Goal: Check status: Check status

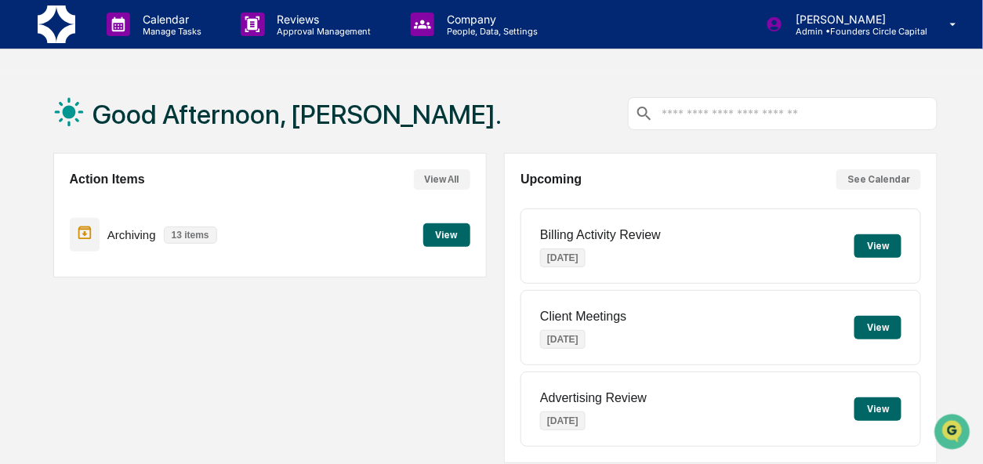
click at [690, 120] on input "text" at bounding box center [795, 114] width 270 height 15
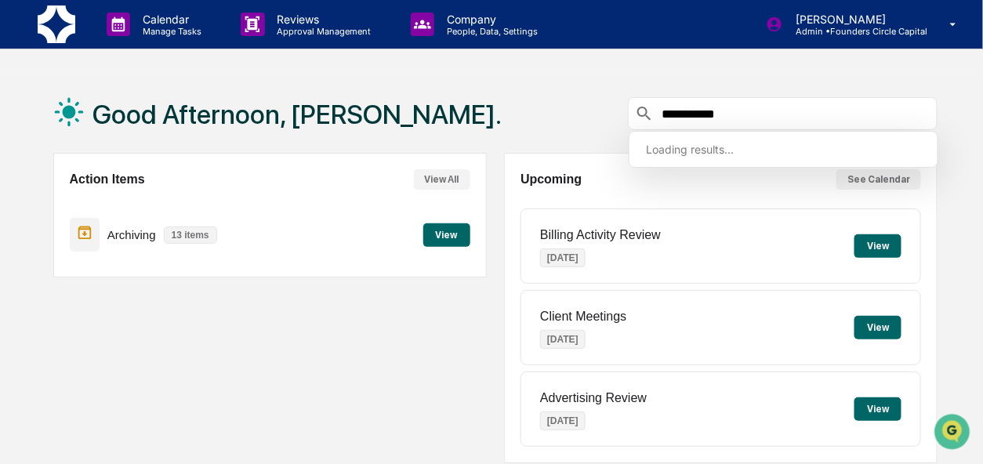
type input "**********"
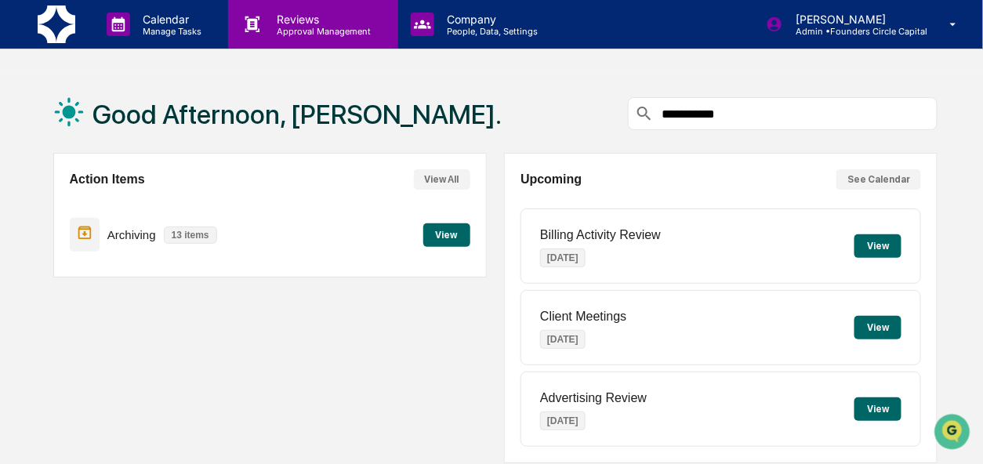
click at [275, 22] on p "Reviews" at bounding box center [322, 19] width 114 height 13
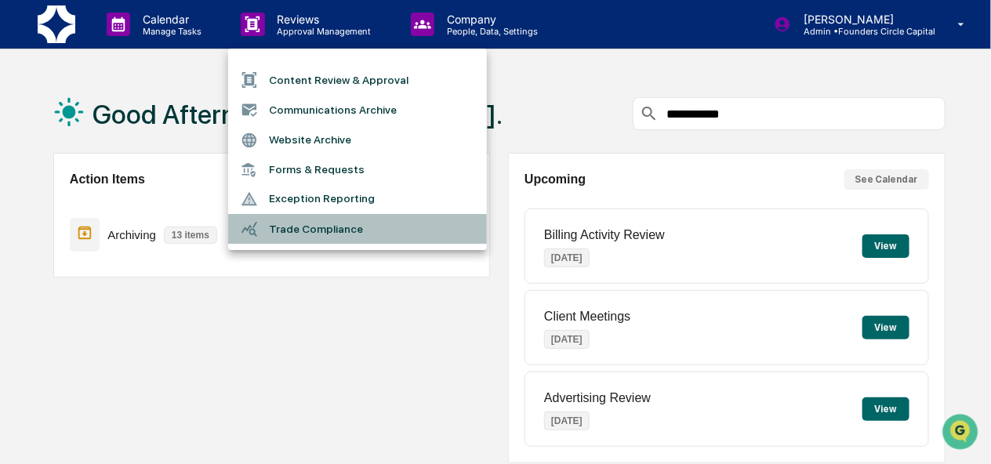
click at [328, 230] on li "Trade Compliance" at bounding box center [357, 229] width 259 height 30
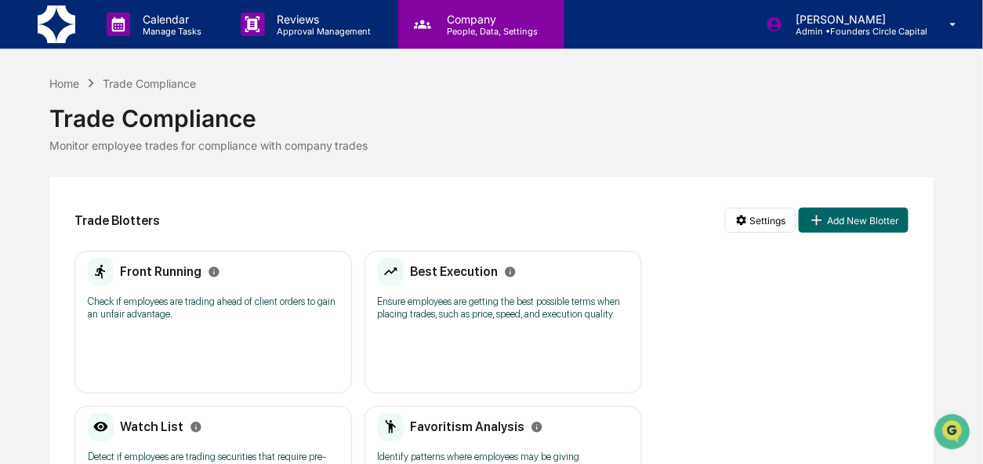
click at [467, 30] on p "People, Data, Settings" at bounding box center [489, 31] width 111 height 11
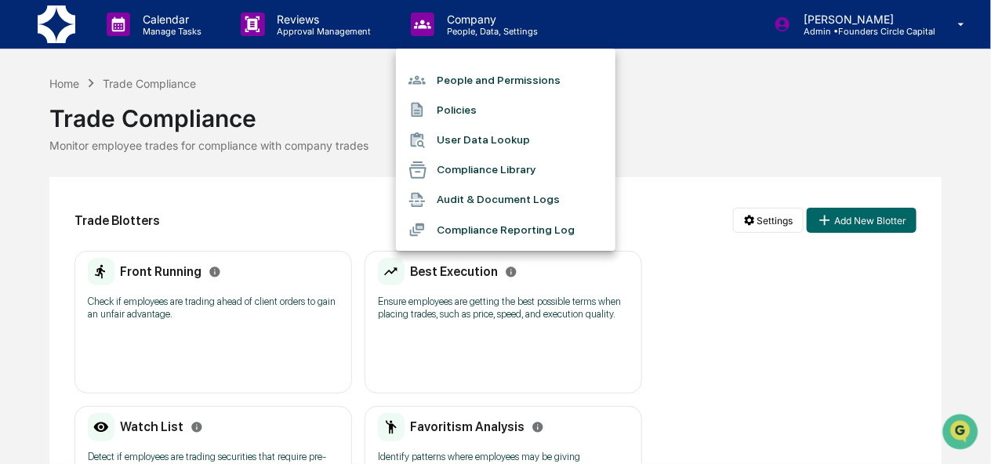
click at [473, 23] on div at bounding box center [495, 232] width 991 height 464
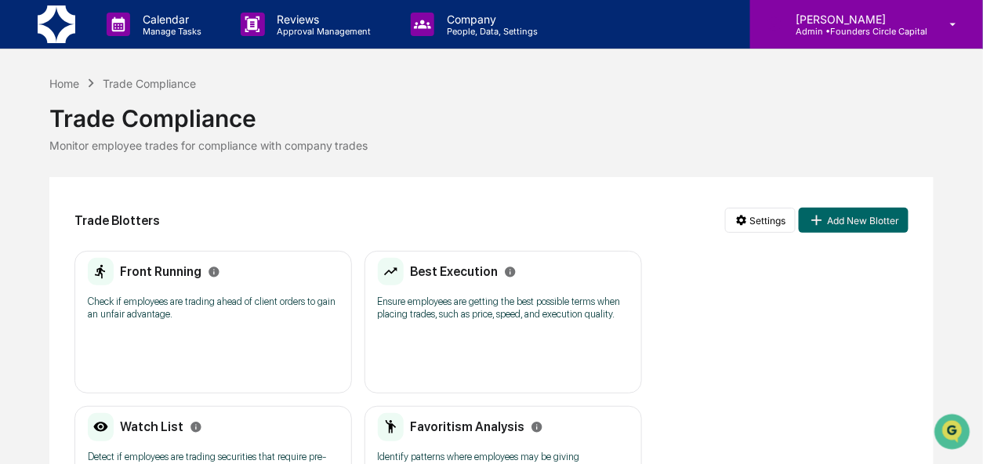
click at [811, 14] on p "[PERSON_NAME]" at bounding box center [855, 19] width 144 height 13
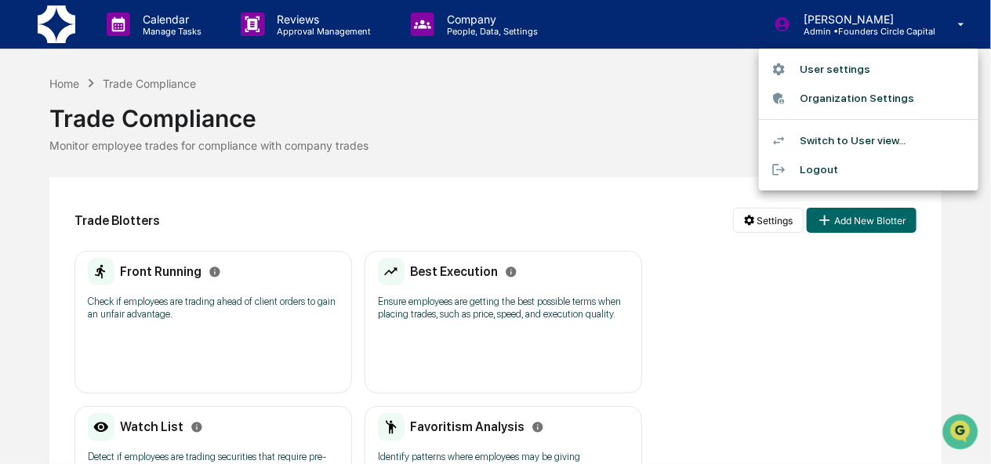
click at [108, 132] on div at bounding box center [495, 232] width 991 height 464
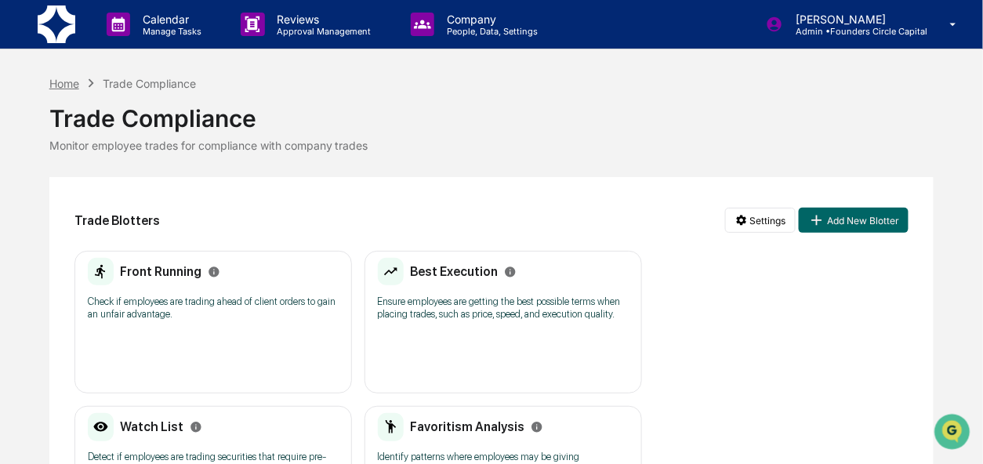
click at [69, 82] on div "Home" at bounding box center [64, 83] width 30 height 13
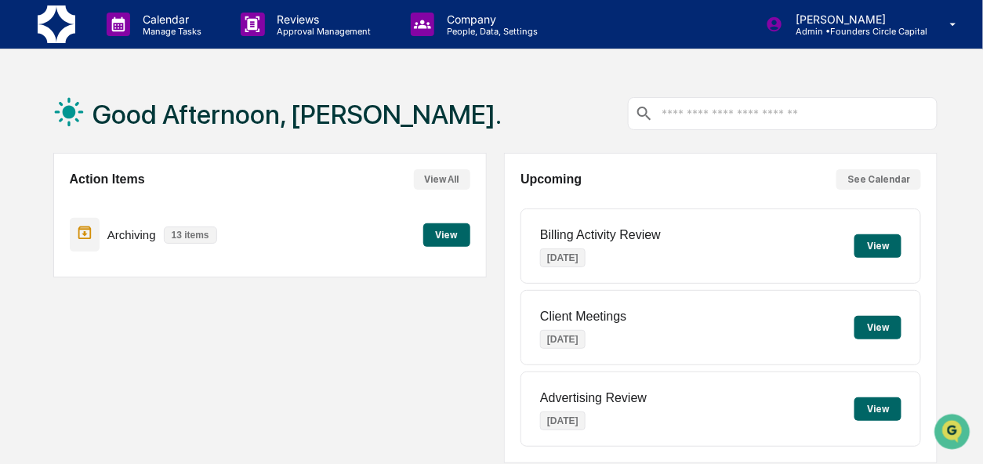
click at [434, 231] on button "View" at bounding box center [446, 235] width 47 height 24
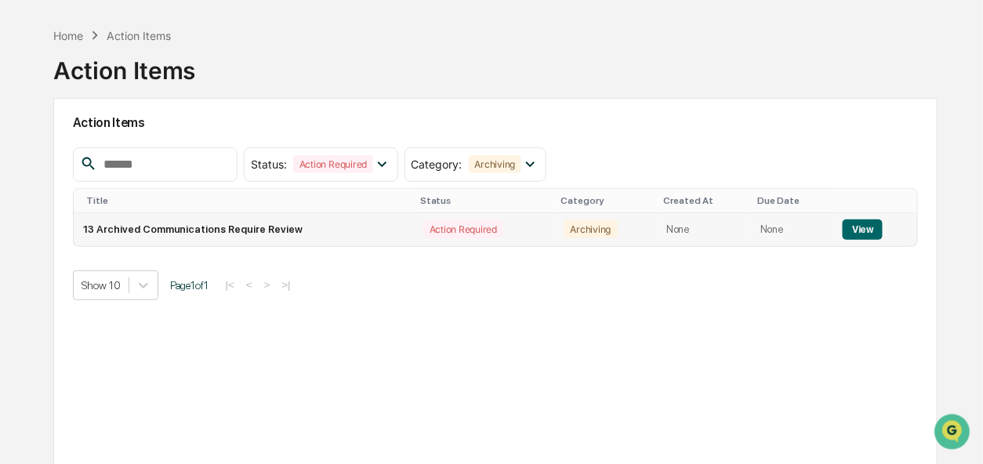
scroll to position [106, 0]
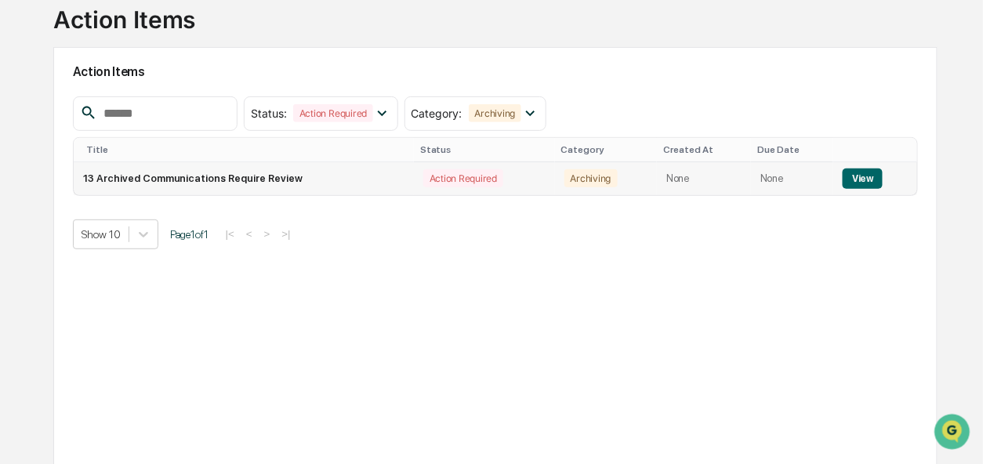
click at [446, 177] on div "Action Required" at bounding box center [463, 178] width 80 height 18
click at [390, 114] on icon at bounding box center [381, 112] width 17 height 17
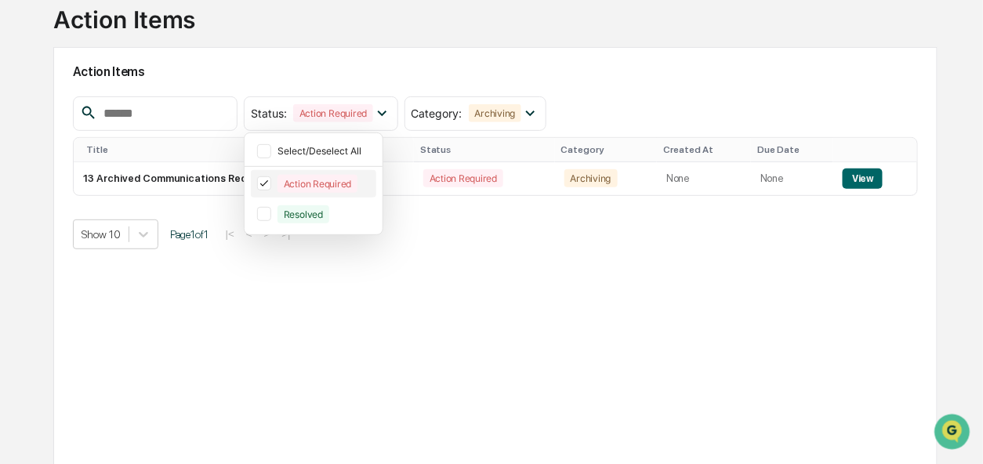
click at [357, 175] on div "Action Required" at bounding box center [317, 184] width 80 height 18
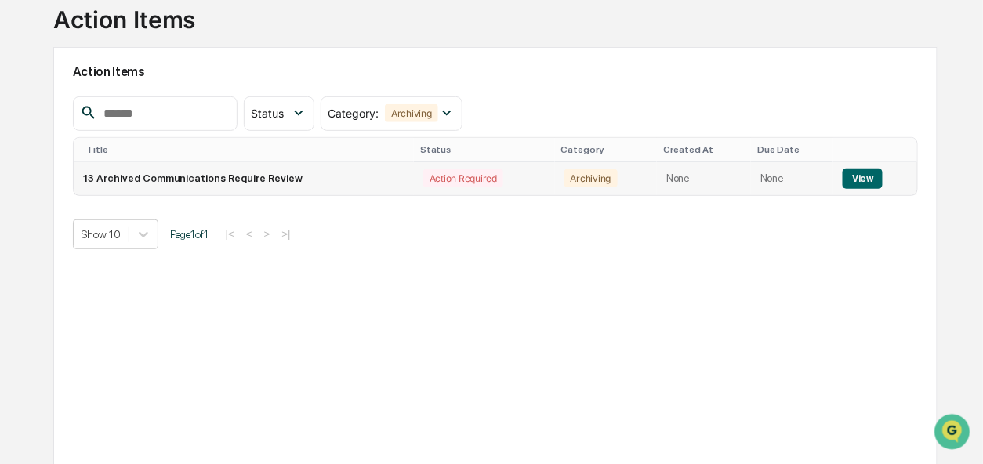
click at [223, 175] on td "13 Archived Communications Require Review" at bounding box center [244, 178] width 340 height 33
click at [864, 178] on button "View" at bounding box center [863, 179] width 40 height 20
